Goal: Information Seeking & Learning: Learn about a topic

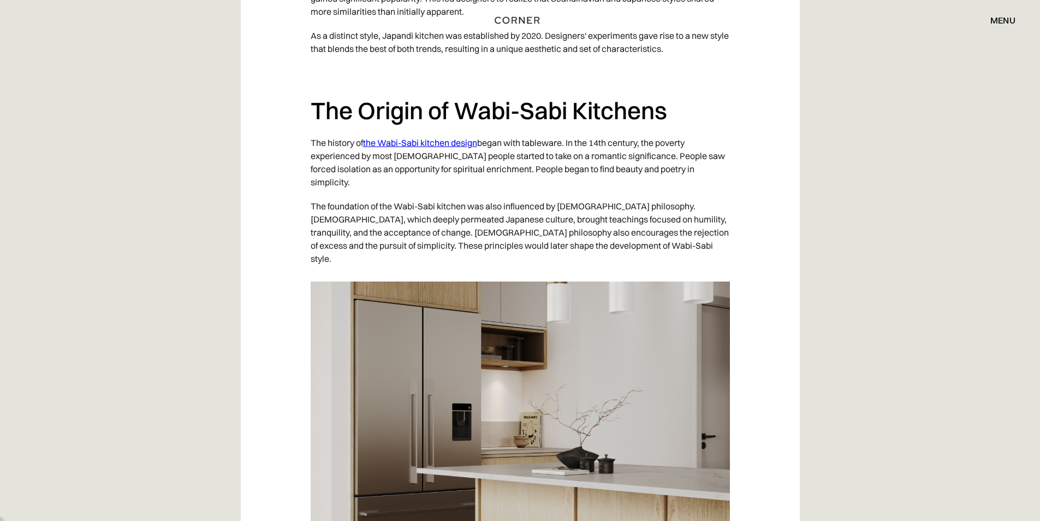
scroll to position [1365, 0]
click at [449, 138] on link "the Wabi-Sabi kitchen design" at bounding box center [420, 143] width 114 height 11
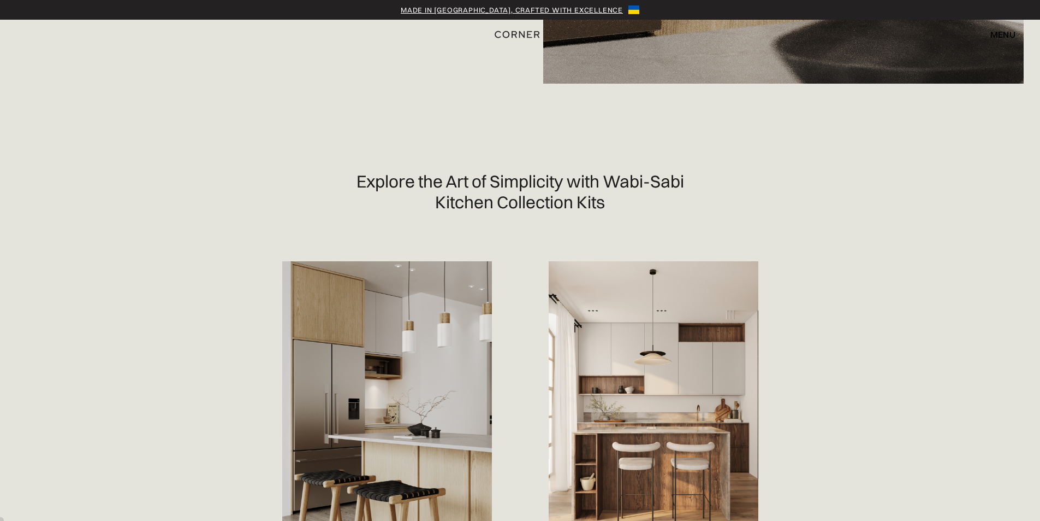
scroll to position [601, 0]
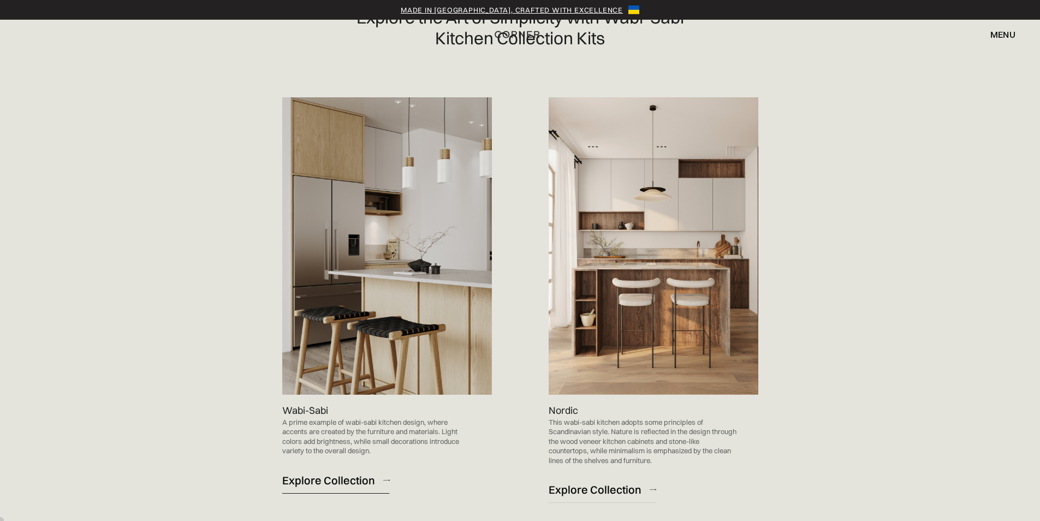
click at [323, 479] on div "Explore Collection" at bounding box center [328, 479] width 93 height 15
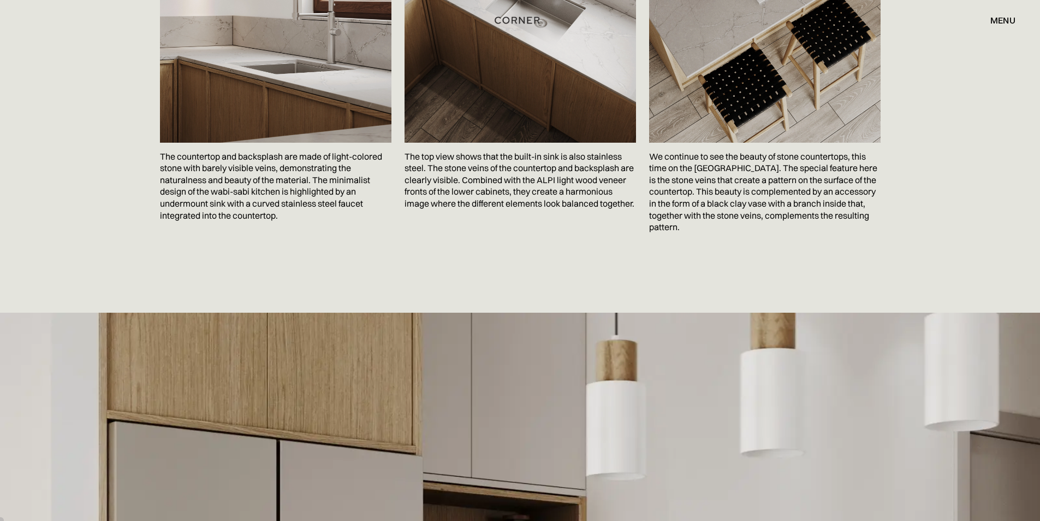
scroll to position [1752, 0]
